Goal: Obtain resource: Obtain resource

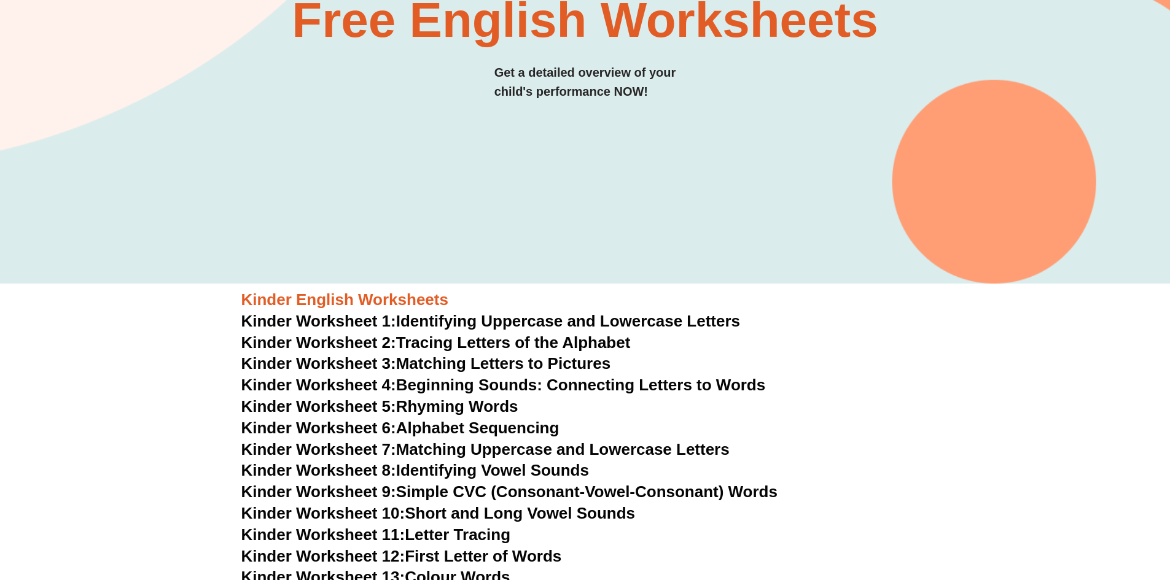
click at [455, 410] on link "Kinder Worksheet 5: Rhyming Words" at bounding box center [379, 406] width 277 height 18
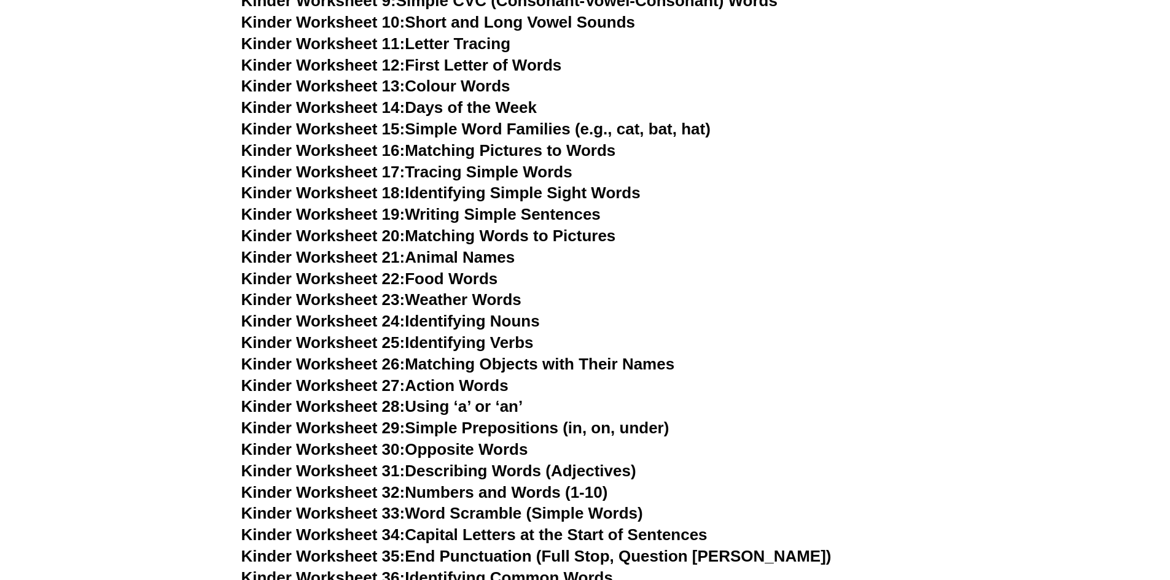
scroll to position [430, 0]
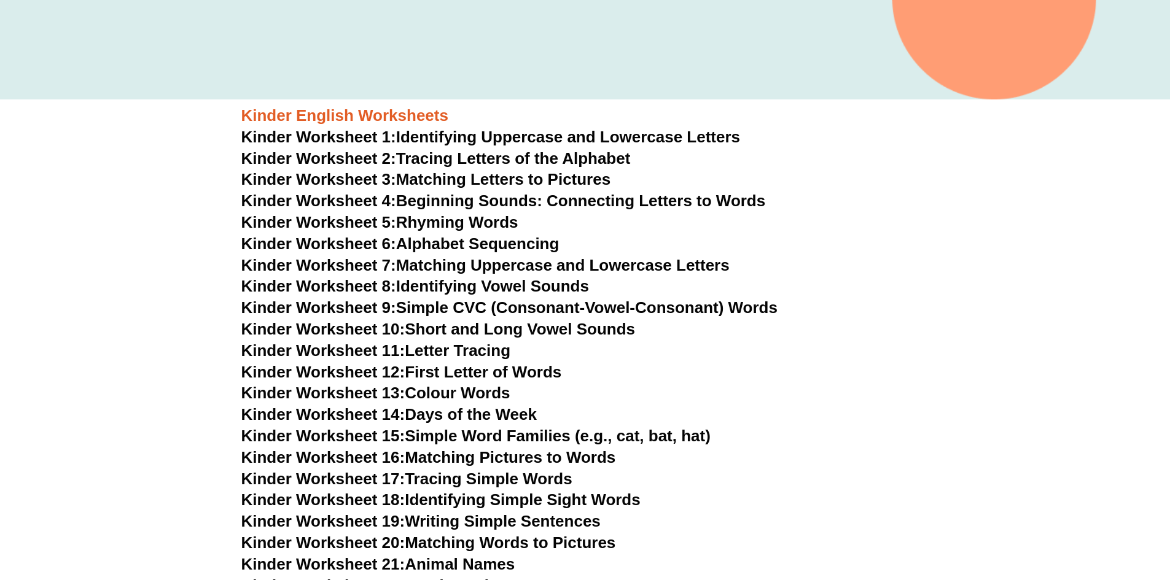
click at [531, 291] on link "Kinder Worksheet 8: Identifying Vowel Sounds" at bounding box center [415, 286] width 348 height 18
click at [574, 306] on link "Kinder Worksheet 9: Simple CVC (Consonant-Vowel-Consonant) Words" at bounding box center [509, 307] width 536 height 18
click at [524, 330] on link "Kinder Worksheet 10: Short and Long Vowel Sounds" at bounding box center [438, 329] width 394 height 18
click at [491, 374] on link "Kinder Worksheet 12: First Letter of Words" at bounding box center [401, 372] width 321 height 18
click at [489, 399] on link "Kinder Worksheet 13: Colour Words" at bounding box center [375, 393] width 269 height 18
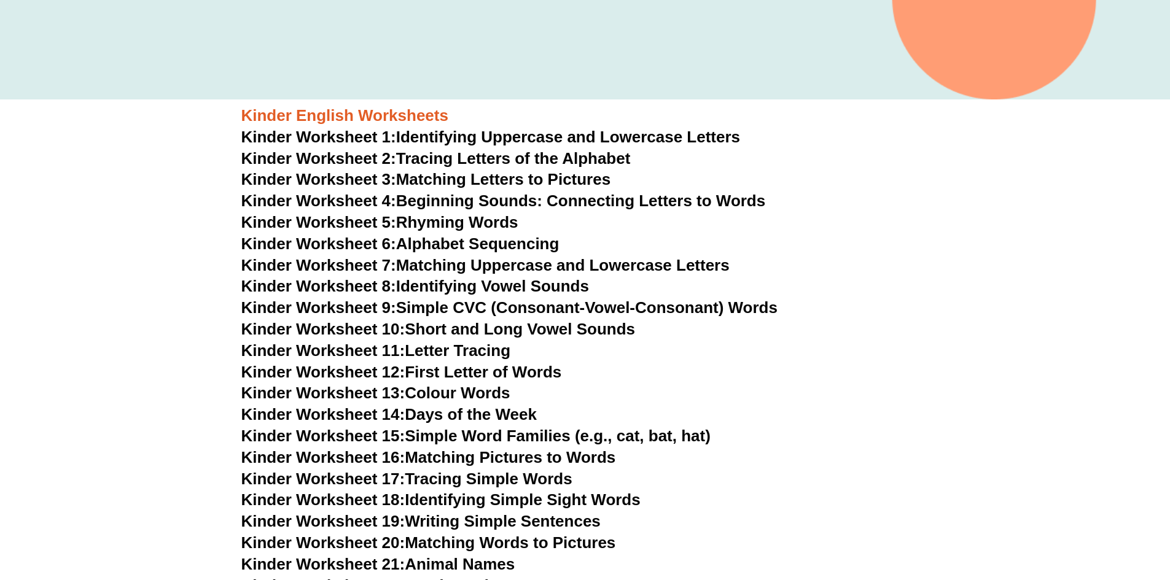
click at [480, 418] on link "Kinder Worksheet 14: Days of the Week" at bounding box center [388, 414] width 295 height 18
click at [480, 432] on link "Kinder Worksheet 15: Simple Word Families (e.g., cat, bat, hat)" at bounding box center [475, 436] width 469 height 18
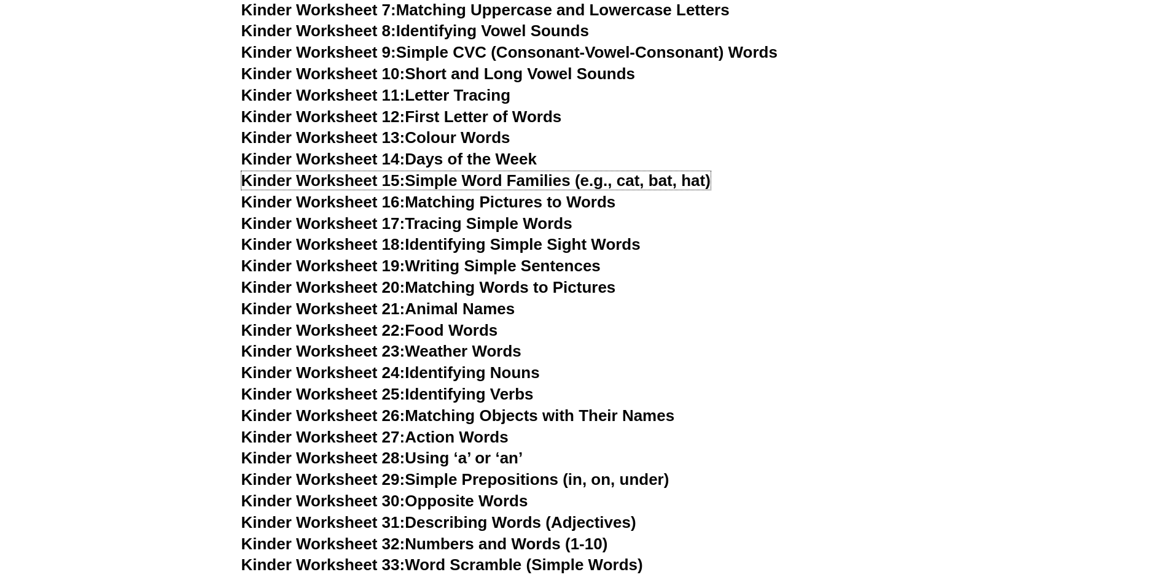
scroll to position [614, 0]
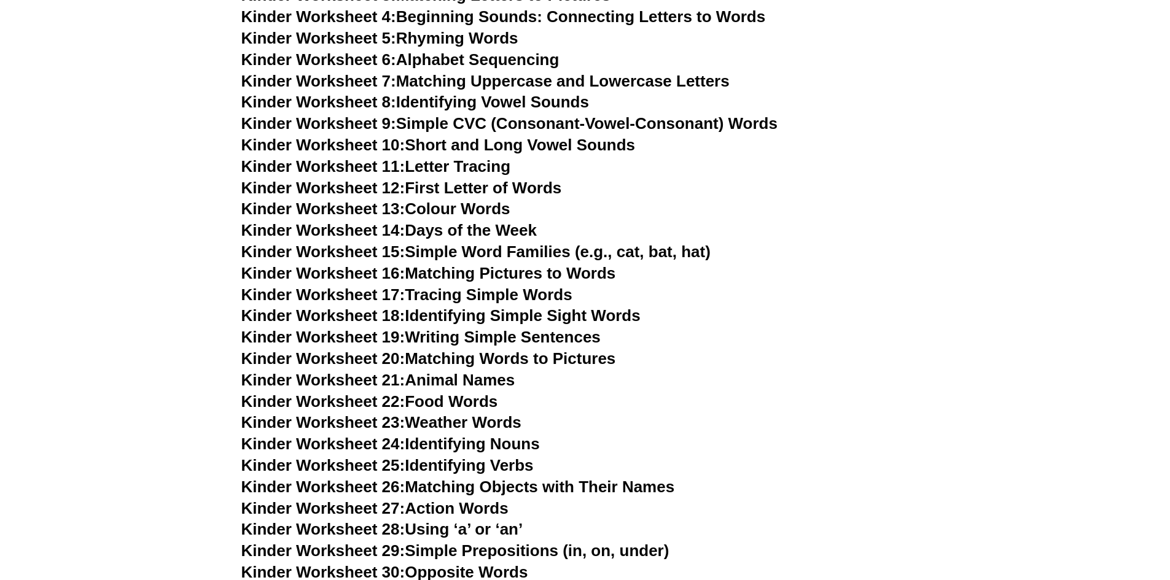
click at [564, 272] on link "Kinder Worksheet 16: Matching Pictures to Words" at bounding box center [428, 273] width 375 height 18
click at [481, 298] on link "Kinder Worksheet 17: Tracing Simple Words" at bounding box center [406, 295] width 331 height 18
click at [465, 308] on link "Kinder Worksheet 18: Identifying Simple Sight Words" at bounding box center [440, 315] width 399 height 18
click at [553, 335] on link "Kinder Worksheet 19: Writing Simple Sentences" at bounding box center [420, 337] width 359 height 18
click at [504, 339] on link "Kinder Worksheet 19: Writing Simple Sentences" at bounding box center [420, 337] width 359 height 18
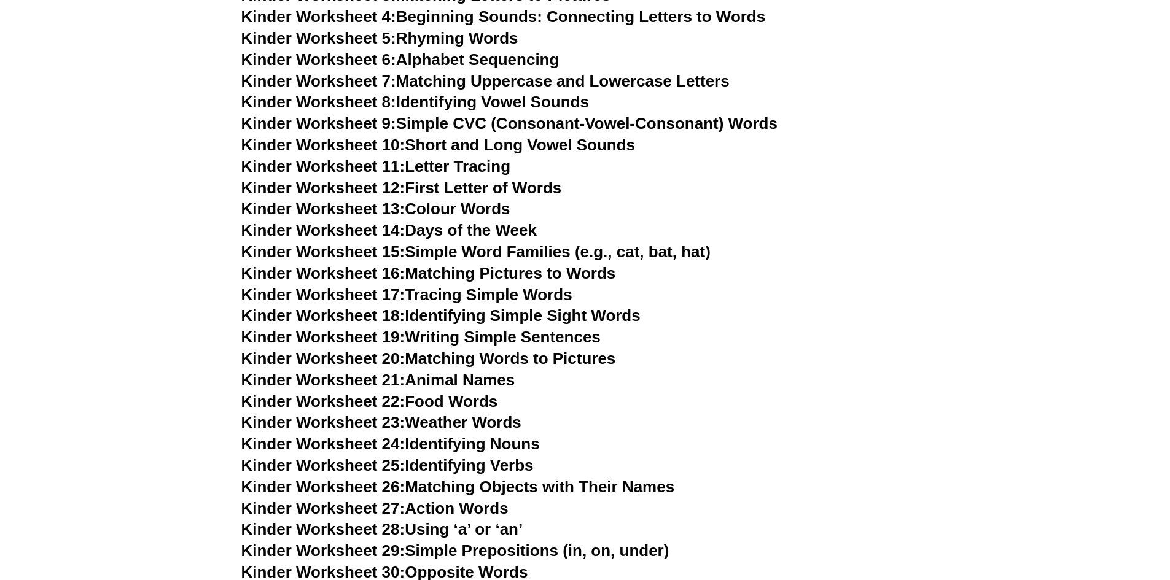
click at [450, 359] on link "Kinder Worksheet 20: Matching Words to Pictures" at bounding box center [428, 358] width 375 height 18
click at [505, 383] on link "Kinder Worksheet 21: Animal Names" at bounding box center [378, 380] width 274 height 18
click at [462, 406] on link "Kinder Worksheet 22: Food Words" at bounding box center [369, 401] width 257 height 18
click at [470, 426] on link "Kinder Worksheet 23: Weather Words" at bounding box center [381, 422] width 280 height 18
click at [450, 448] on link "Kinder Worksheet 24: Identifying Nouns" at bounding box center [390, 444] width 298 height 18
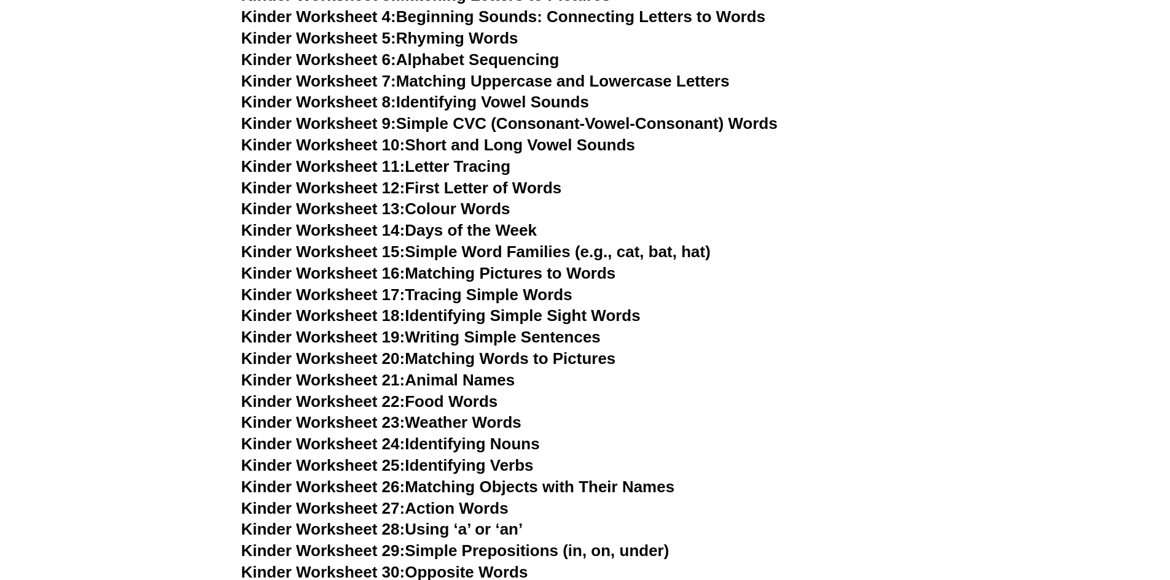
click at [508, 475] on h3 "Kinder Worksheet 25: Identifying Verbs" at bounding box center [585, 466] width 688 height 21
click at [509, 468] on link "Kinder Worksheet 25: Identifying Verbs" at bounding box center [387, 465] width 292 height 18
click at [512, 487] on link "Kinder Worksheet 26: Matching Objects with Their Names" at bounding box center [458, 487] width 434 height 18
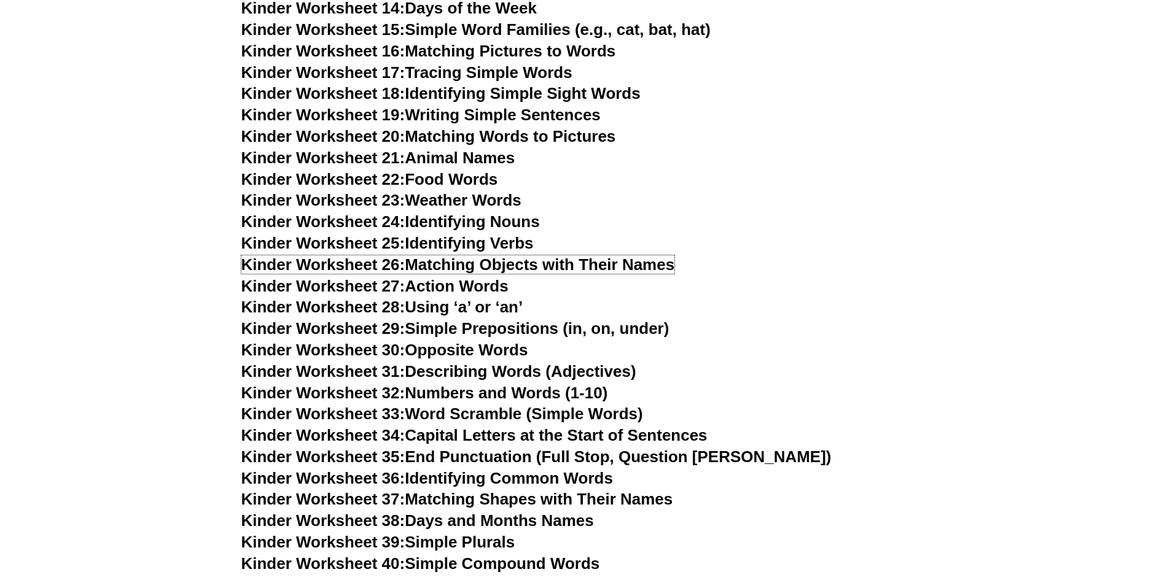
scroll to position [860, 0]
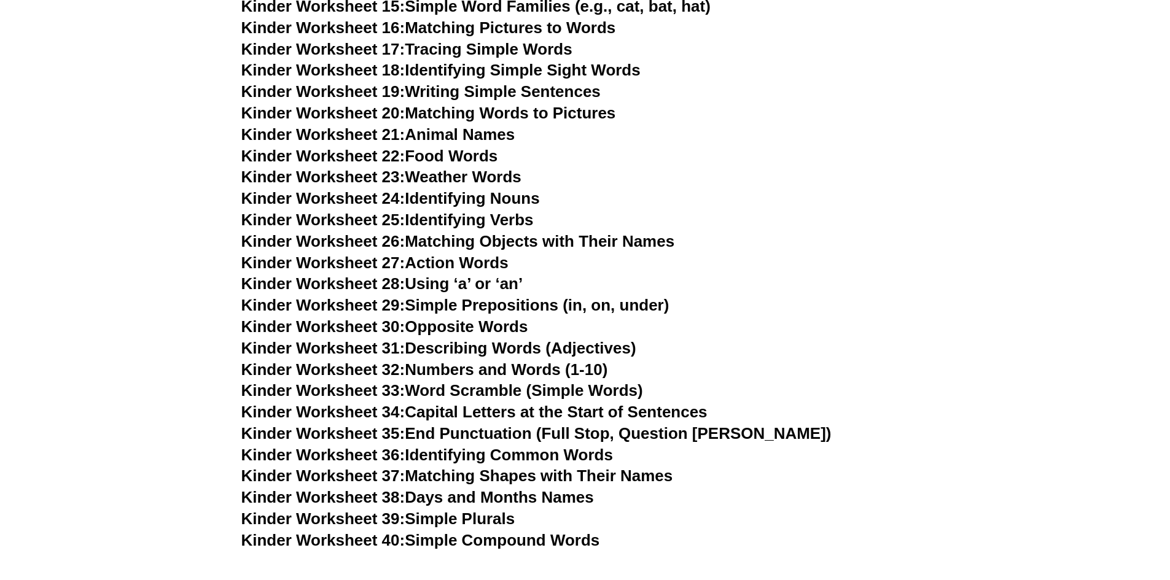
click at [434, 260] on link "Kinder Worksheet 27: Action Words" at bounding box center [374, 263] width 267 height 18
click at [498, 306] on link "Kinder Worksheet 29: Simple Prepositions (in, on, under)" at bounding box center [455, 305] width 428 height 18
click at [441, 282] on link "Kinder Worksheet 28: Using ‘a’ or ‘an’" at bounding box center [382, 284] width 282 height 18
